Goal: Navigation & Orientation: Find specific page/section

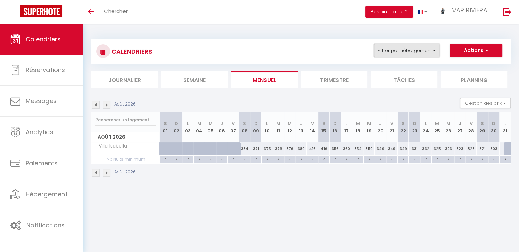
click at [421, 54] on button "Filtrer par hébergement" at bounding box center [407, 51] width 66 height 14
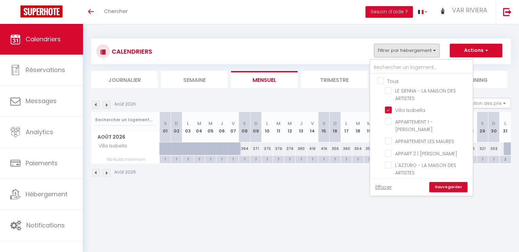
click at [389, 79] on input "Tous" at bounding box center [428, 80] width 102 height 7
checkbox input "true"
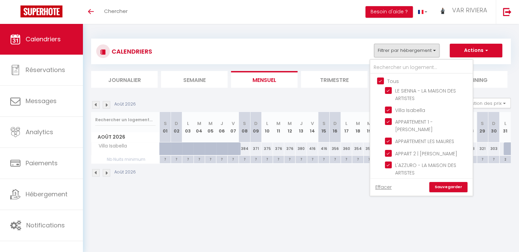
checkbox input "true"
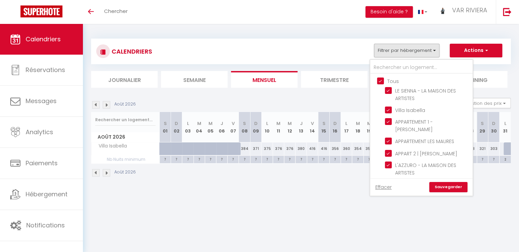
checkbox input "true"
click at [460, 186] on link "Sauvegarder" at bounding box center [448, 187] width 38 height 10
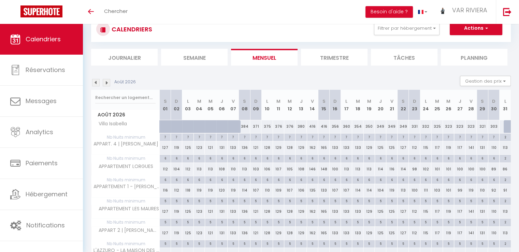
scroll to position [34, 0]
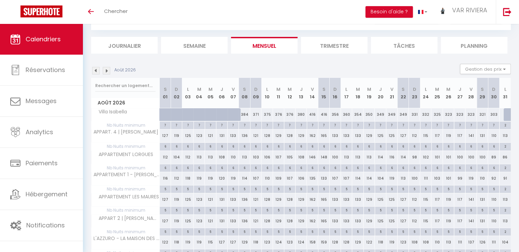
click at [94, 70] on img at bounding box center [96, 71] width 8 height 8
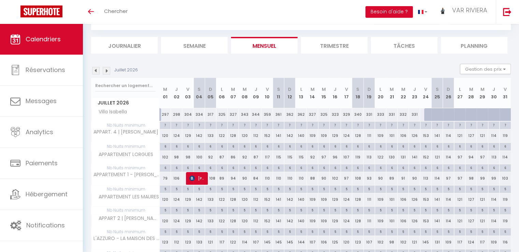
click at [94, 72] on img at bounding box center [96, 71] width 8 height 8
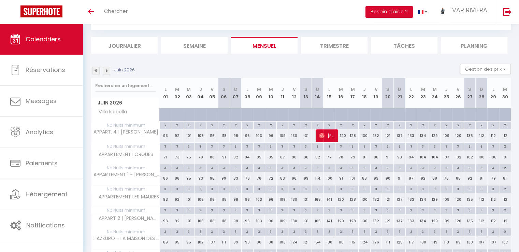
click at [94, 72] on img at bounding box center [96, 71] width 8 height 8
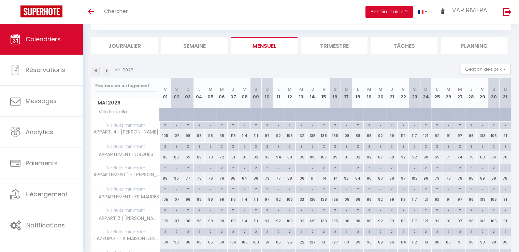
click at [94, 72] on img at bounding box center [96, 71] width 8 height 8
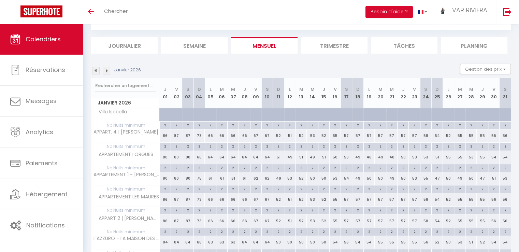
click at [94, 72] on img at bounding box center [96, 71] width 8 height 8
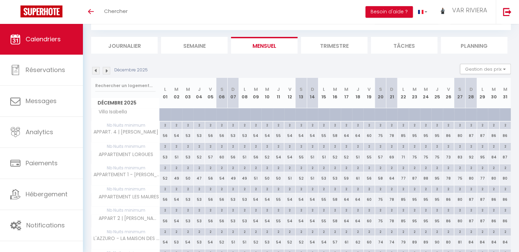
click at [94, 72] on img at bounding box center [96, 71] width 8 height 8
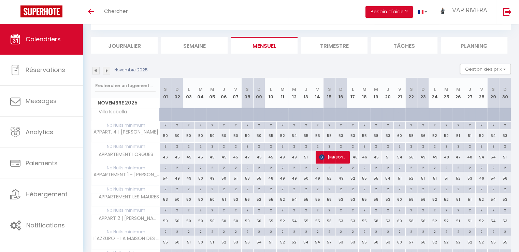
click at [94, 72] on img at bounding box center [96, 71] width 8 height 8
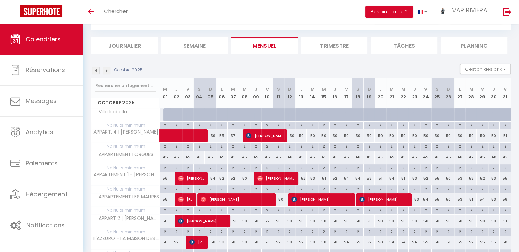
click at [94, 72] on img at bounding box center [96, 71] width 8 height 8
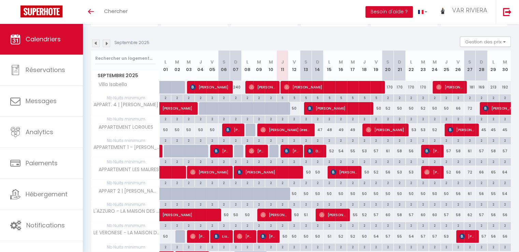
scroll to position [27, 0]
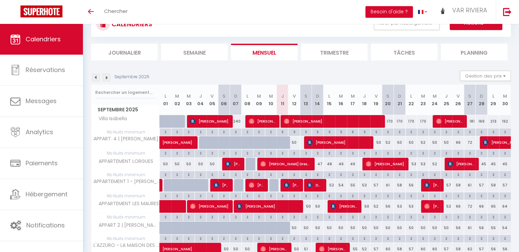
click at [178, 52] on li "Semaine" at bounding box center [194, 52] width 67 height 17
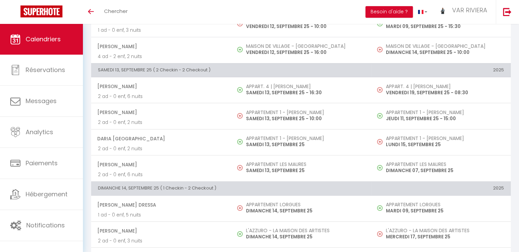
scroll to position [537, 0]
